Goal: Find specific page/section: Find specific page/section

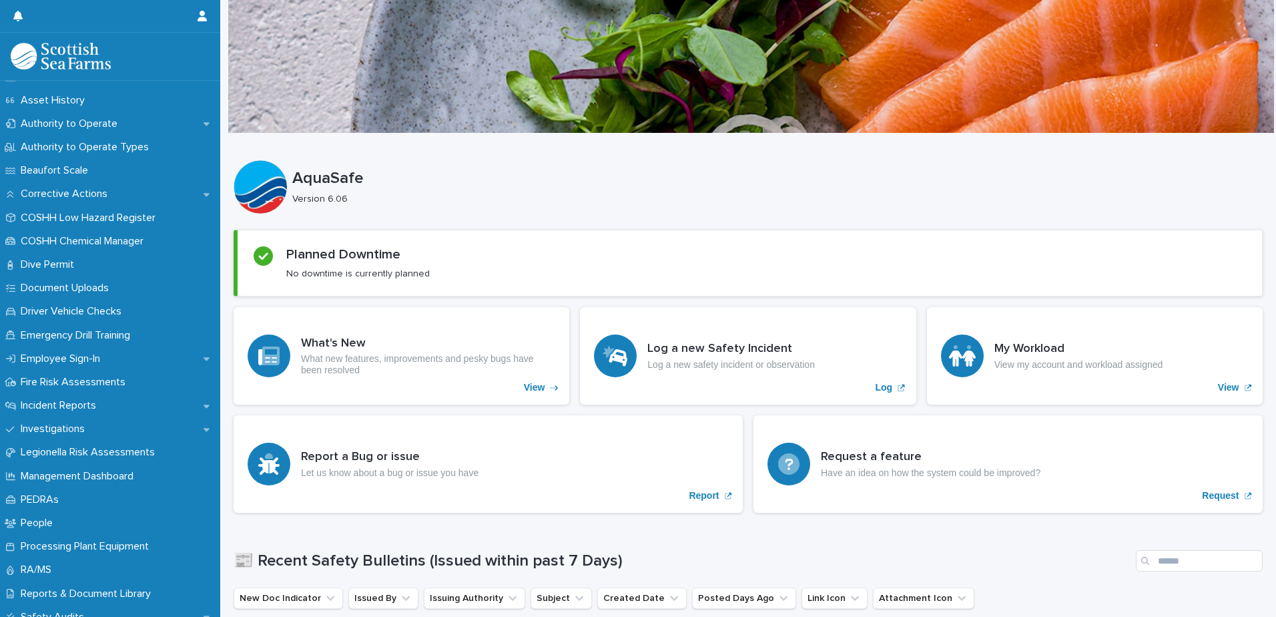
scroll to position [334, 0]
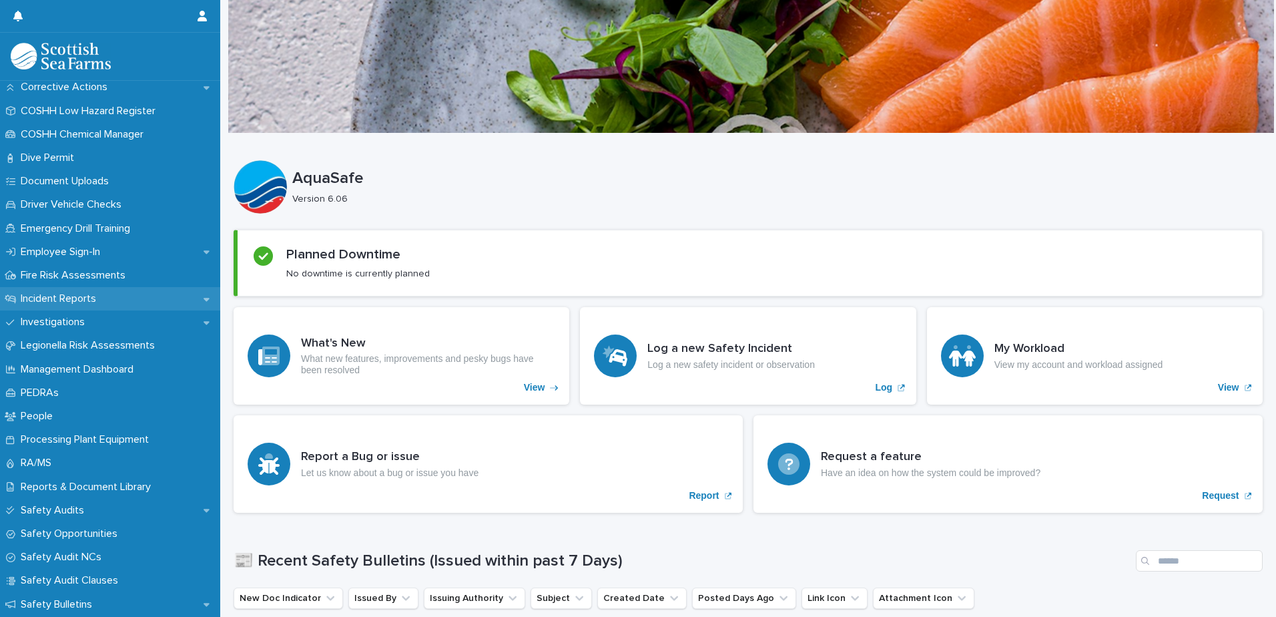
click at [55, 296] on p "Incident Reports" at bounding box center [60, 298] width 91 height 13
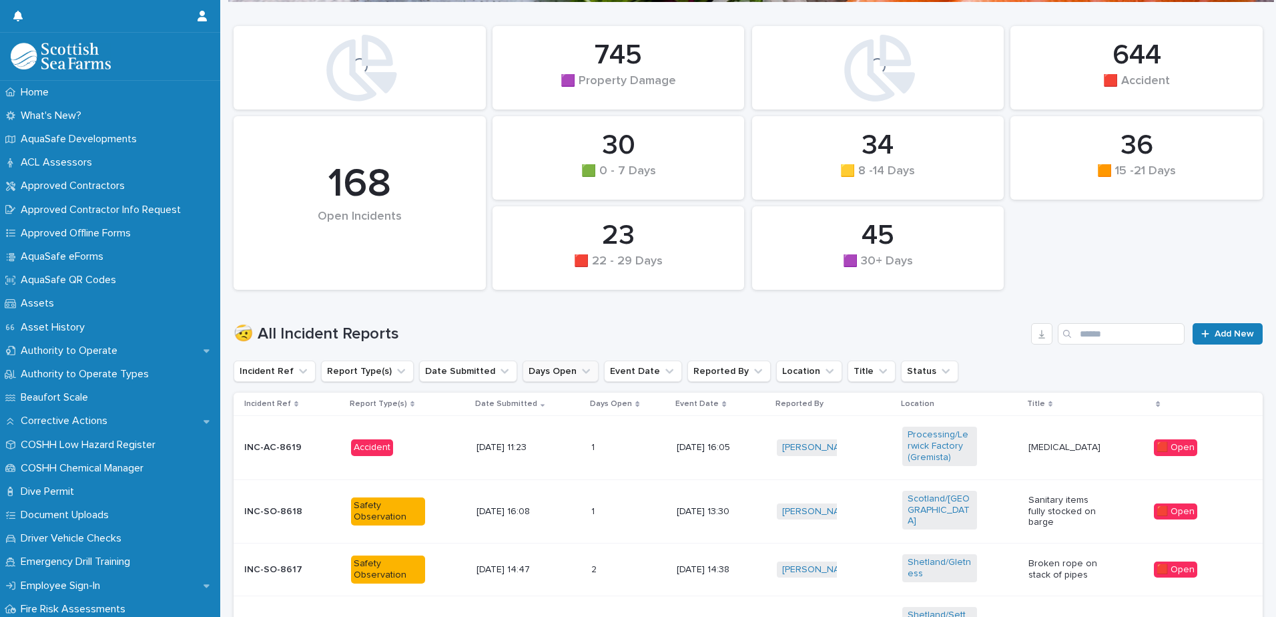
scroll to position [134, 0]
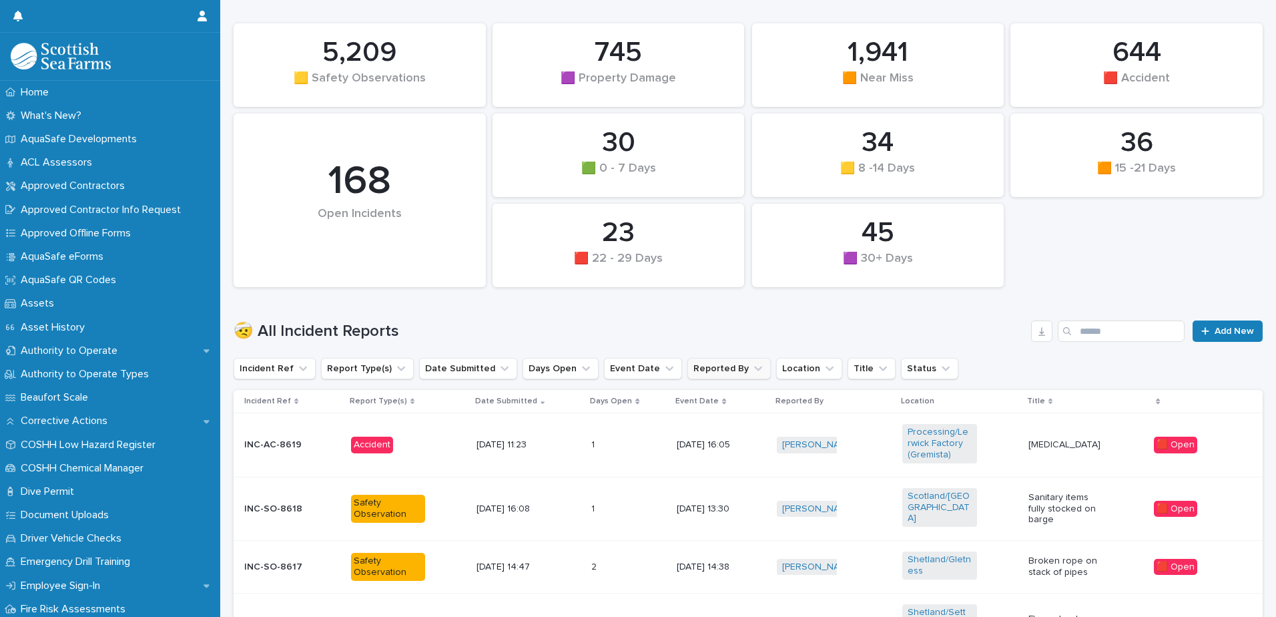
click at [698, 372] on button "Reported By" at bounding box center [729, 368] width 83 height 21
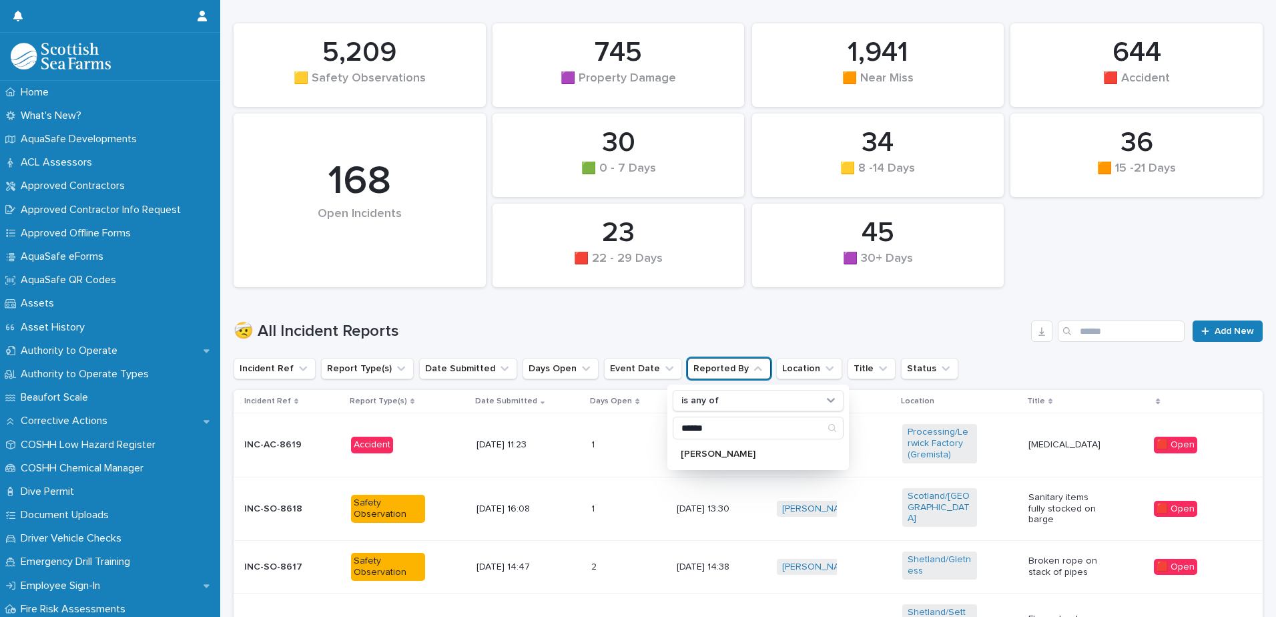
type input "******"
click at [705, 441] on div "****** [PERSON_NAME]" at bounding box center [758, 441] width 171 height 48
click at [707, 445] on div "[PERSON_NAME]" at bounding box center [758, 453] width 171 height 21
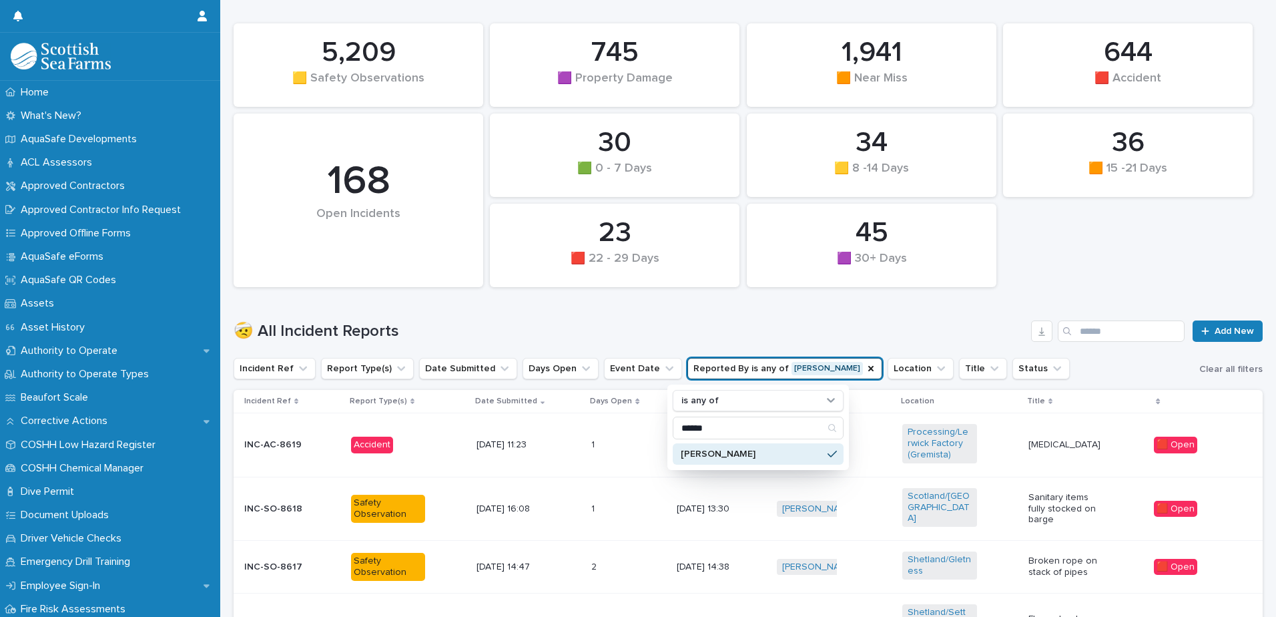
click at [652, 322] on h1 "🤕 All Incident Reports" at bounding box center [630, 331] width 792 height 19
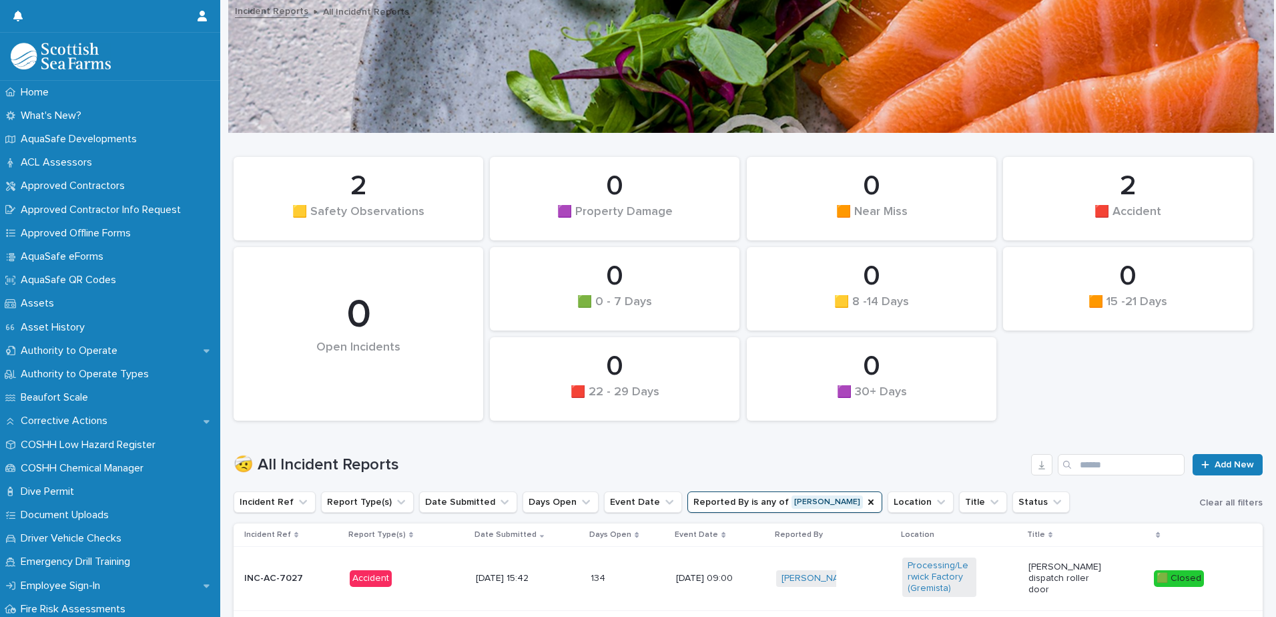
scroll to position [267, 0]
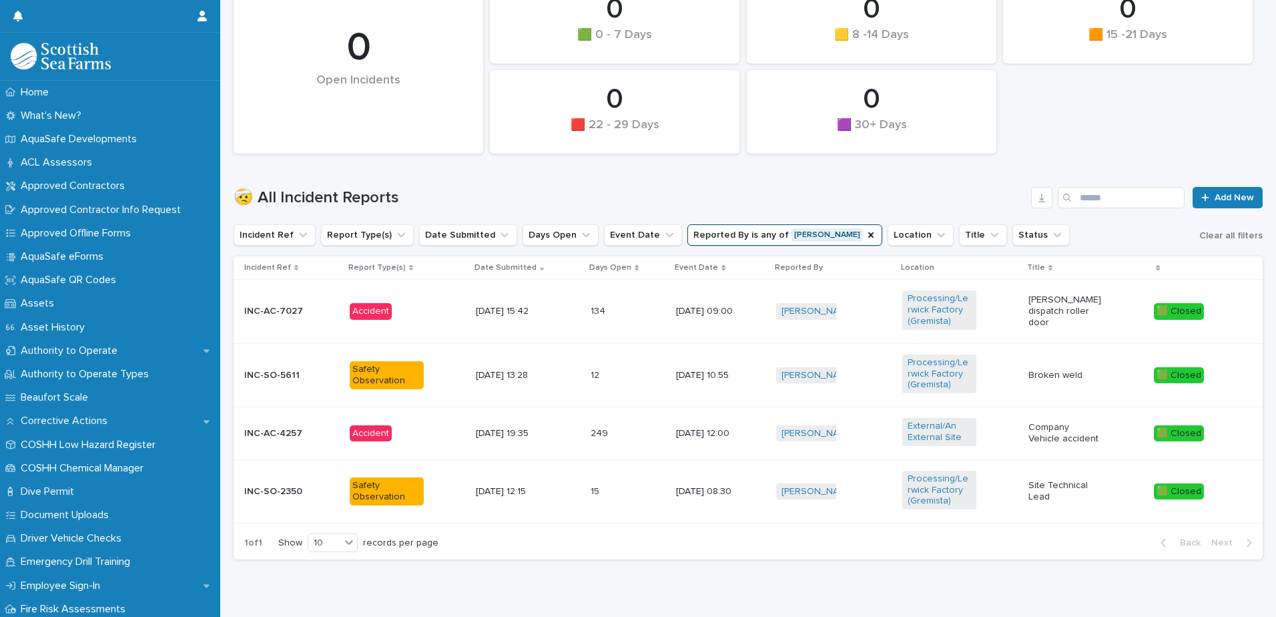
click at [621, 298] on td "134 134" at bounding box center [627, 311] width 85 height 63
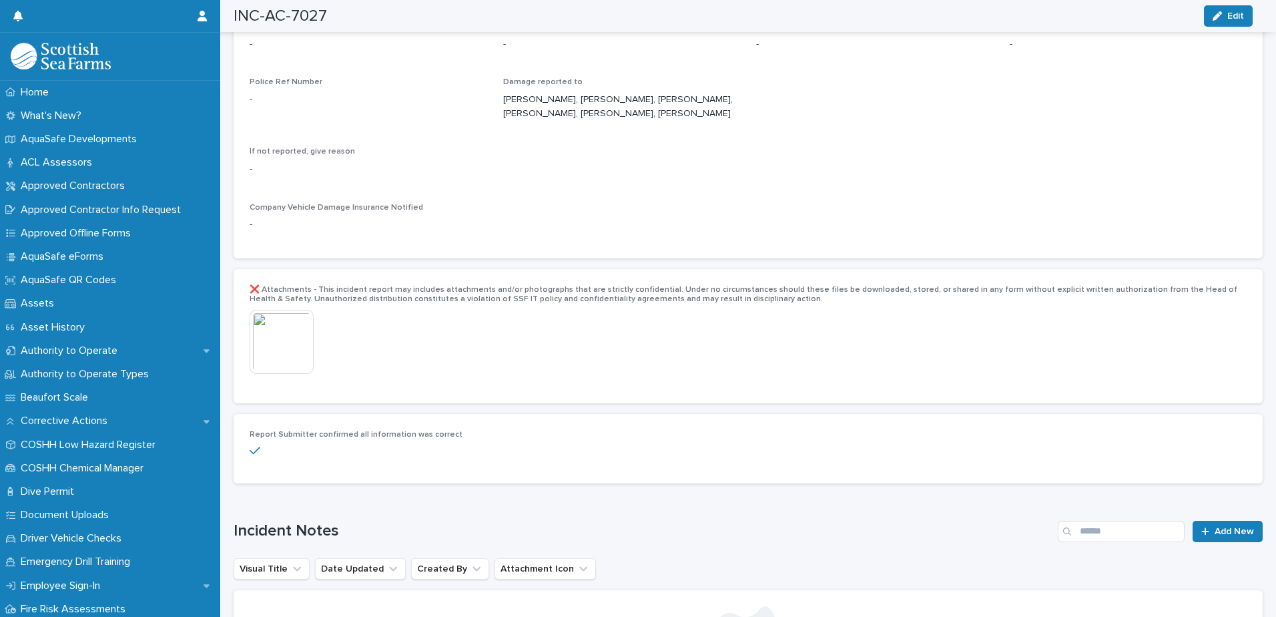
scroll to position [2537, 0]
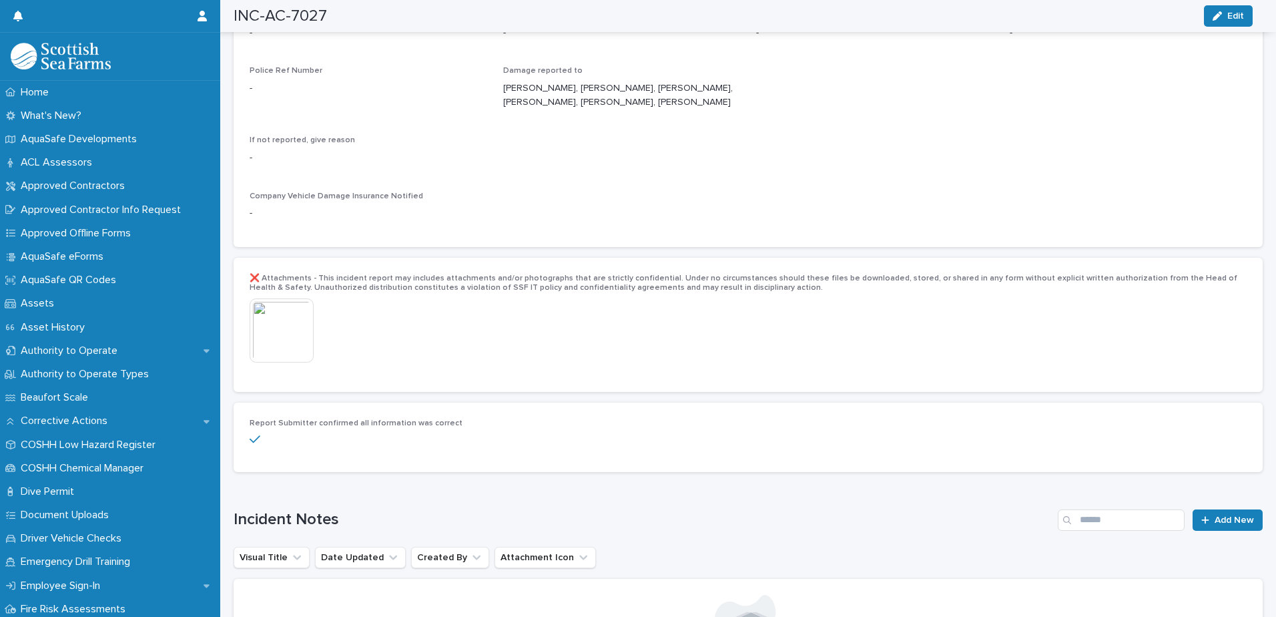
click at [276, 308] on img at bounding box center [282, 330] width 64 height 64
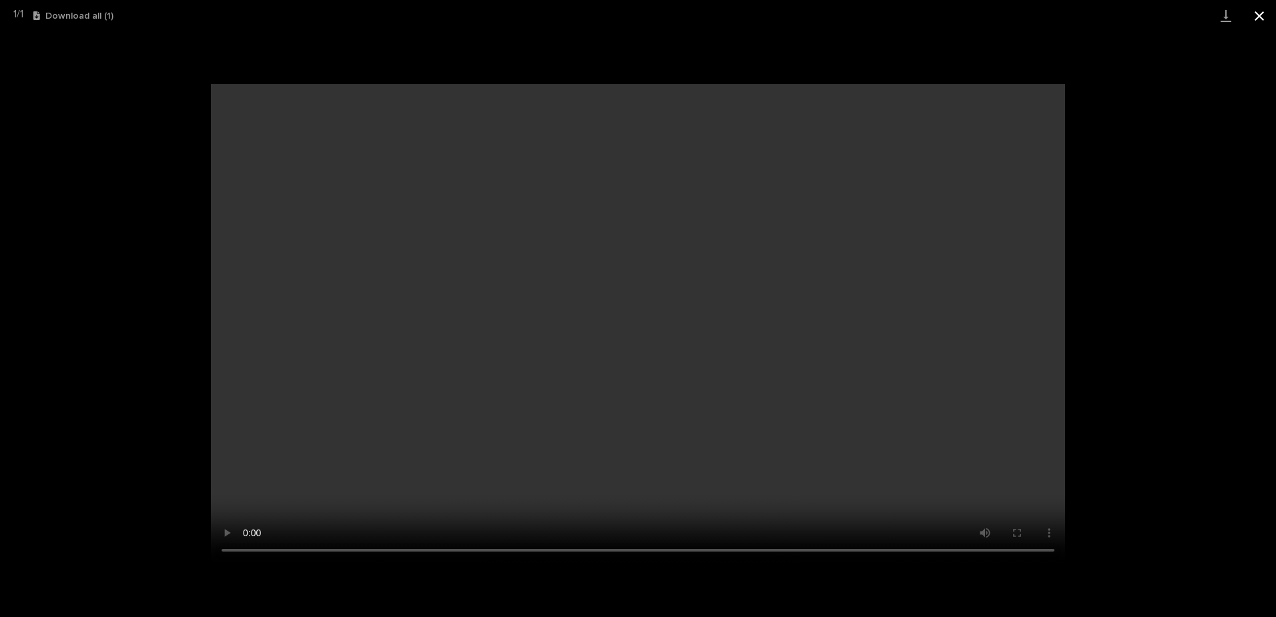
click at [1258, 23] on button "Close gallery" at bounding box center [1259, 15] width 33 height 31
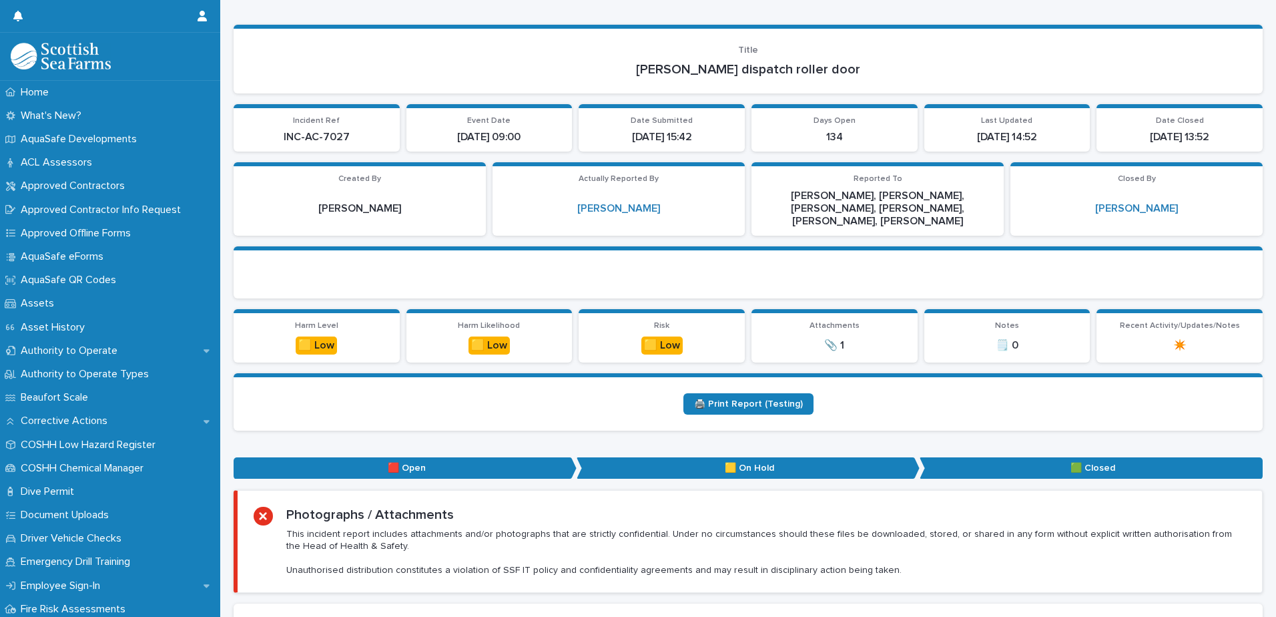
scroll to position [0, 0]
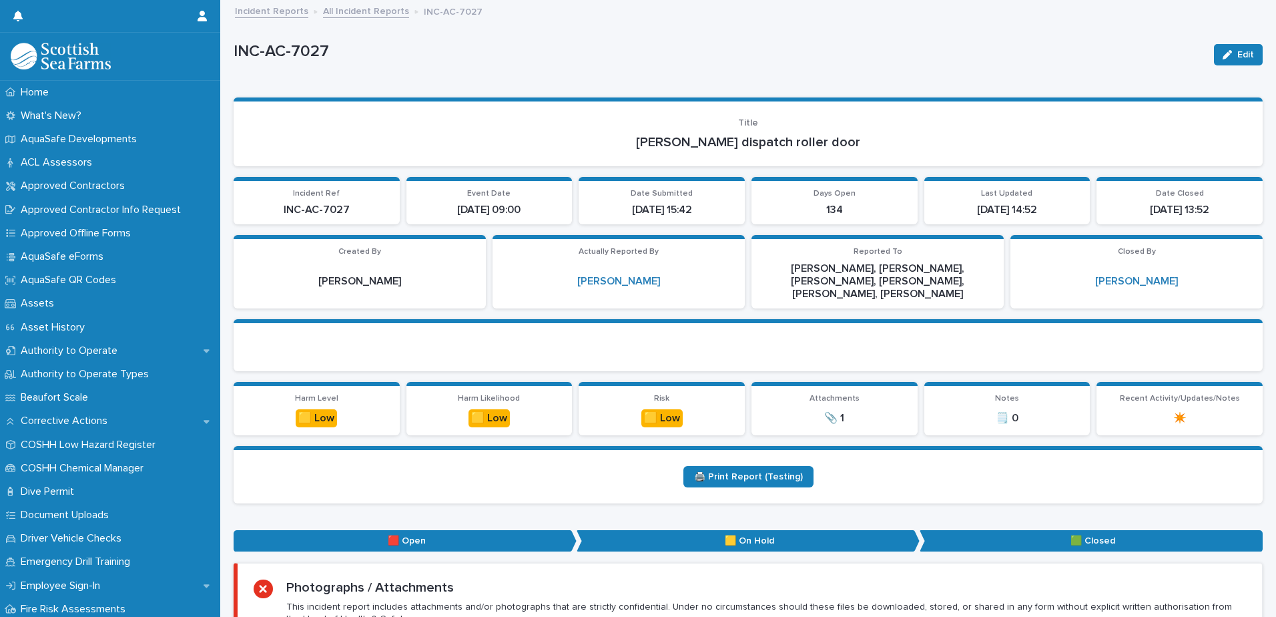
click at [338, 13] on link "All Incident Reports" at bounding box center [366, 10] width 86 height 15
